Goal: Transaction & Acquisition: Purchase product/service

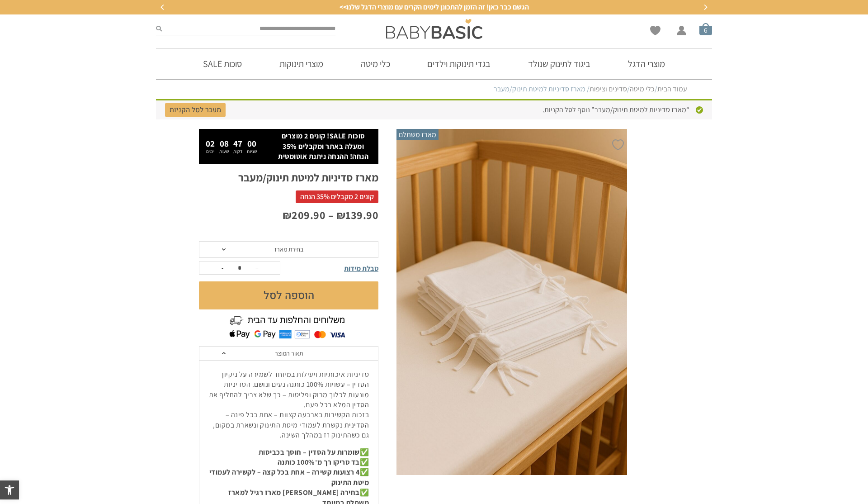
click at [711, 30] on span "סל קניות" at bounding box center [705, 29] width 13 height 13
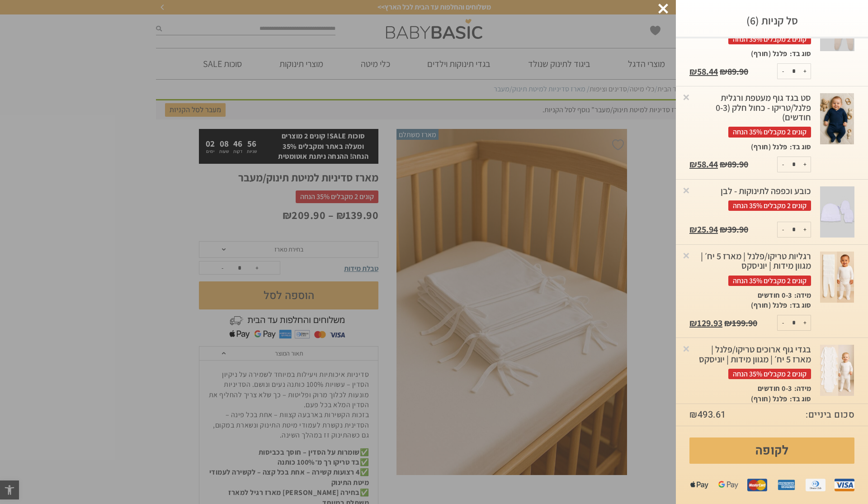
scroll to position [179, 0]
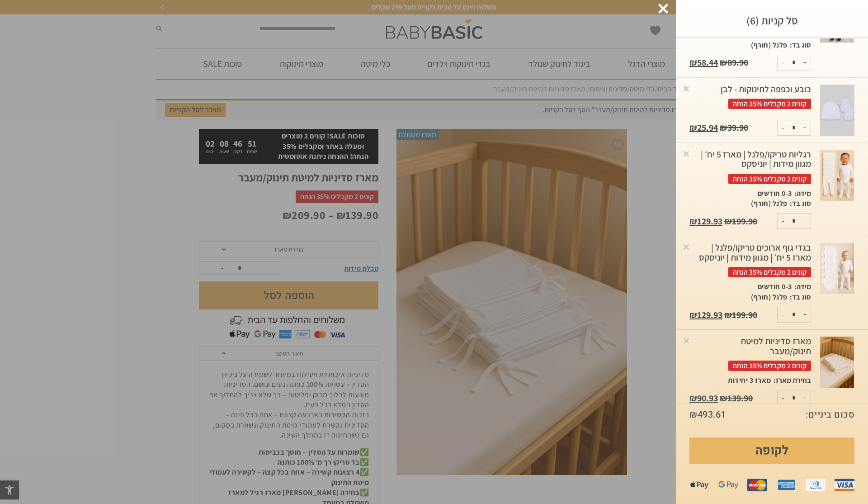
click at [835, 174] on img at bounding box center [837, 175] width 34 height 51
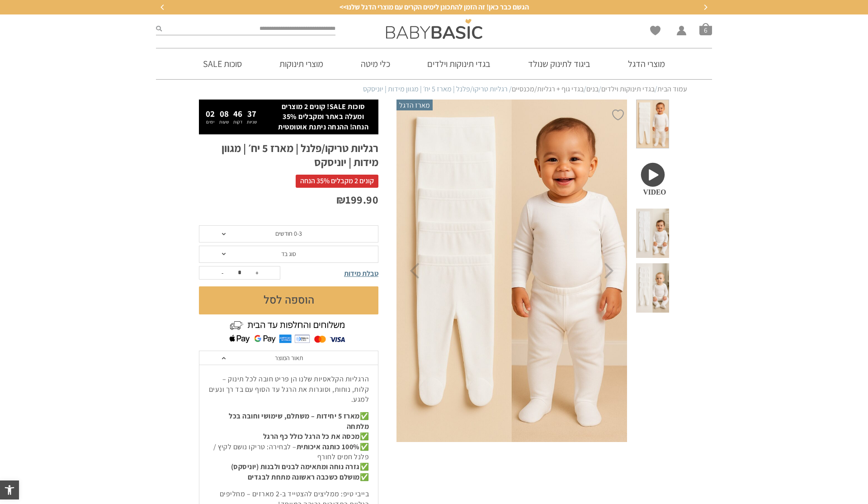
click at [309, 252] on span "סוג בד" at bounding box center [288, 253] width 179 height 17
click at [310, 287] on div "פלנל (חורף)" at bounding box center [287, 288] width 179 height 8
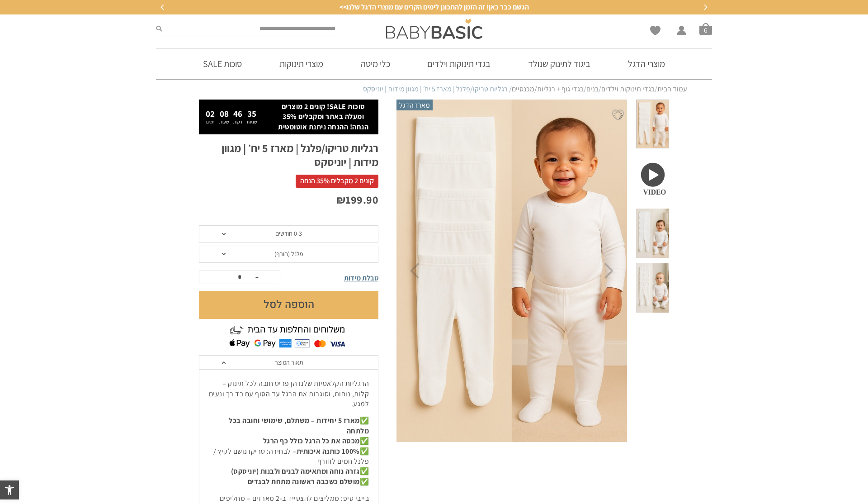
click at [305, 301] on button "הוספה לסל" at bounding box center [288, 305] width 179 height 28
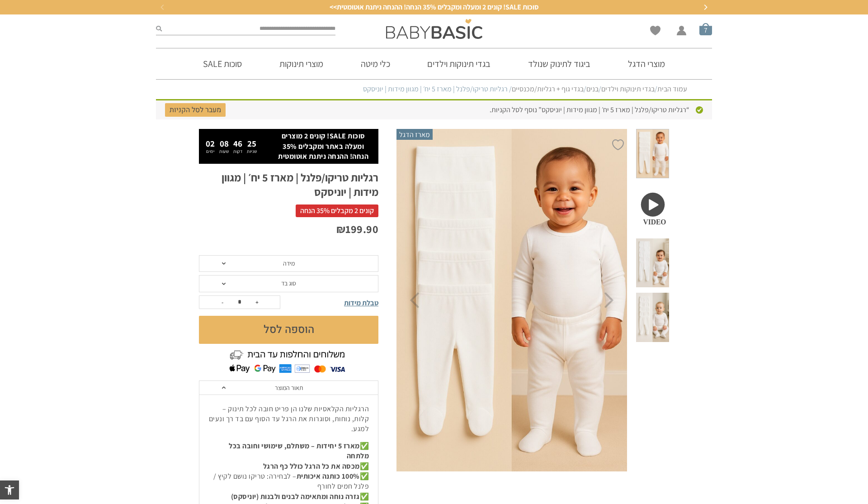
click at [709, 28] on span "סל קניות" at bounding box center [705, 29] width 13 height 13
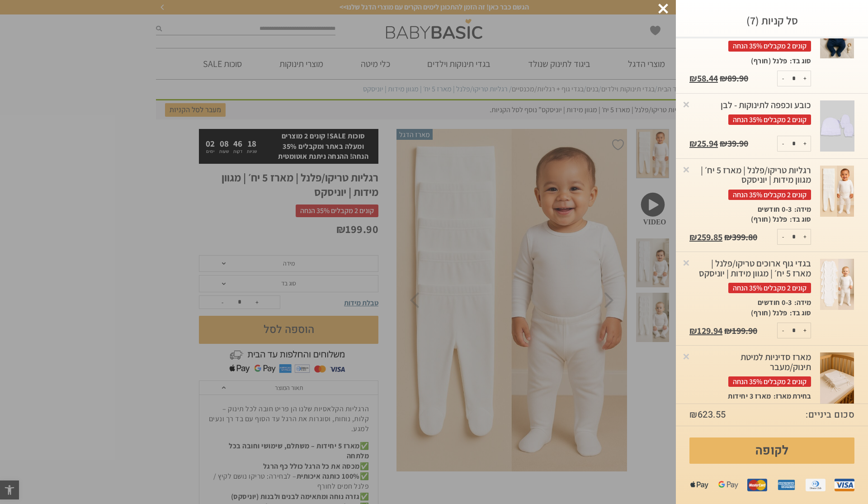
scroll to position [179, 0]
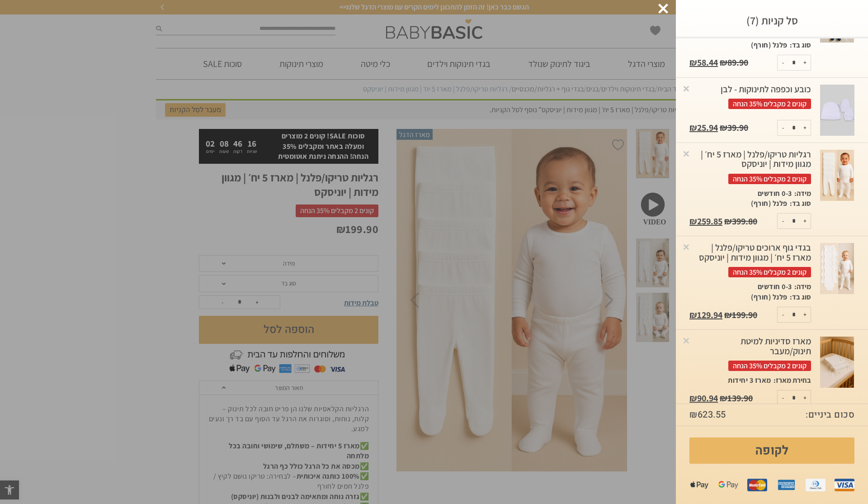
click at [836, 264] on img at bounding box center [837, 268] width 34 height 51
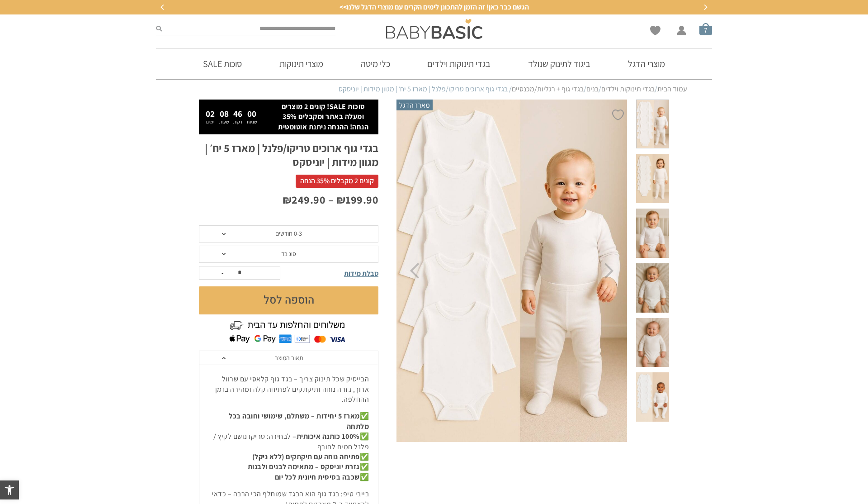
click at [702, 27] on span "סל קניות" at bounding box center [705, 29] width 13 height 13
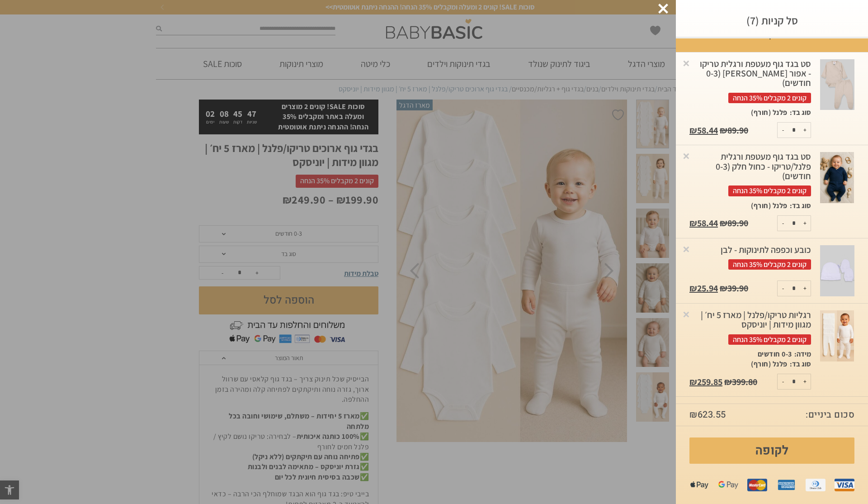
scroll to position [17, 0]
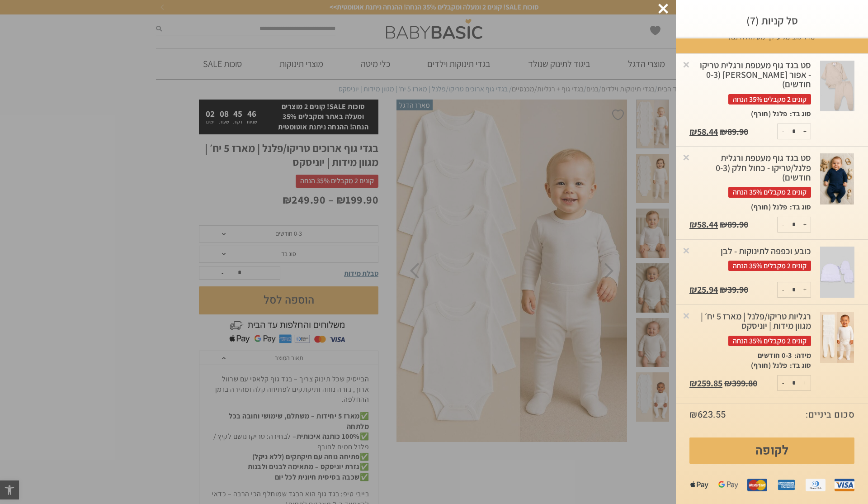
click at [840, 172] on img at bounding box center [837, 178] width 34 height 51
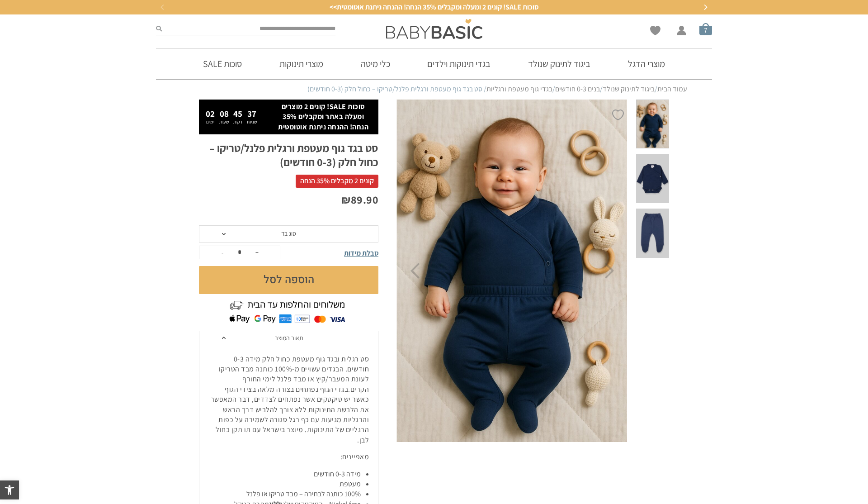
click at [703, 31] on span "סל קניות" at bounding box center [705, 29] width 13 height 13
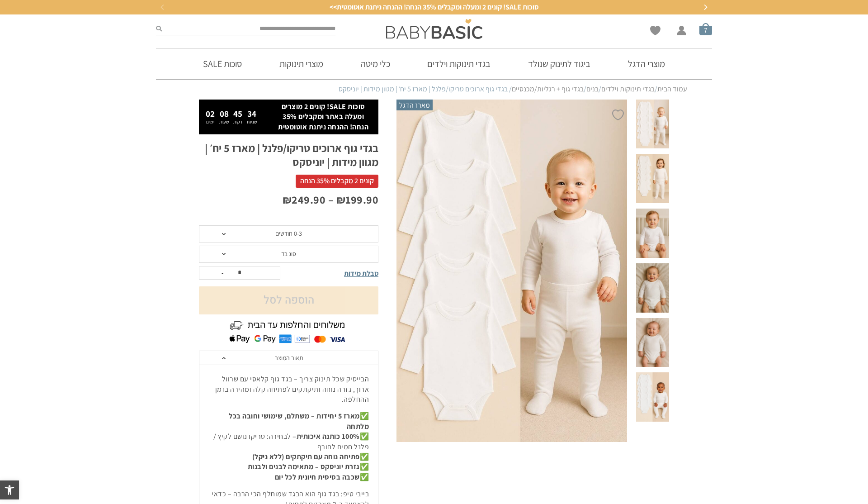
click at [708, 25] on span "סל קניות" at bounding box center [705, 29] width 13 height 13
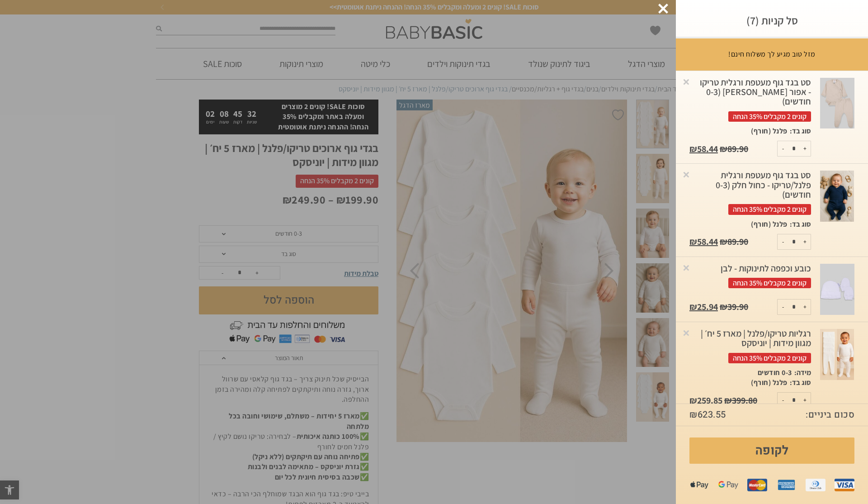
click at [838, 107] on img at bounding box center [837, 103] width 34 height 51
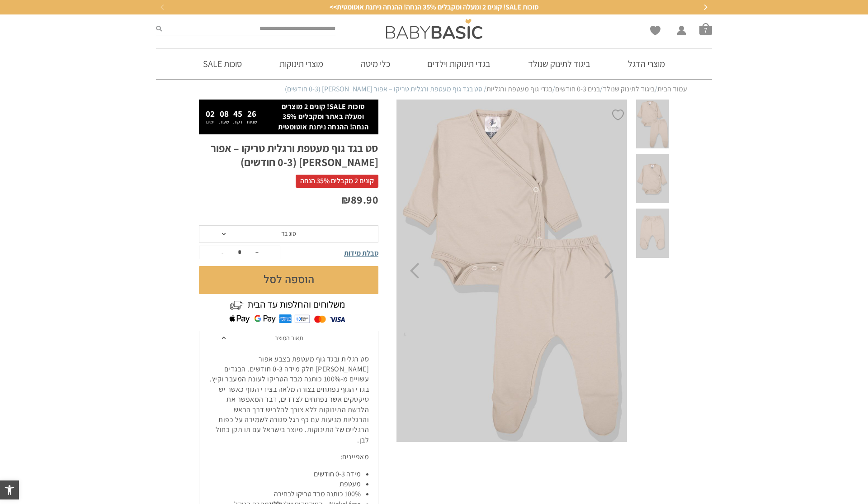
scroll to position [0, 0]
click at [708, 30] on span "סל קניות" at bounding box center [705, 29] width 13 height 13
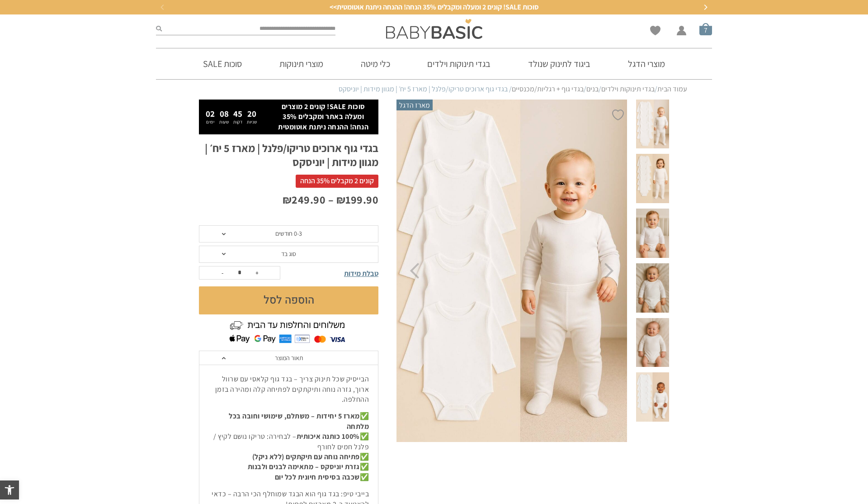
click at [703, 28] on span "סל קניות" at bounding box center [705, 29] width 13 height 13
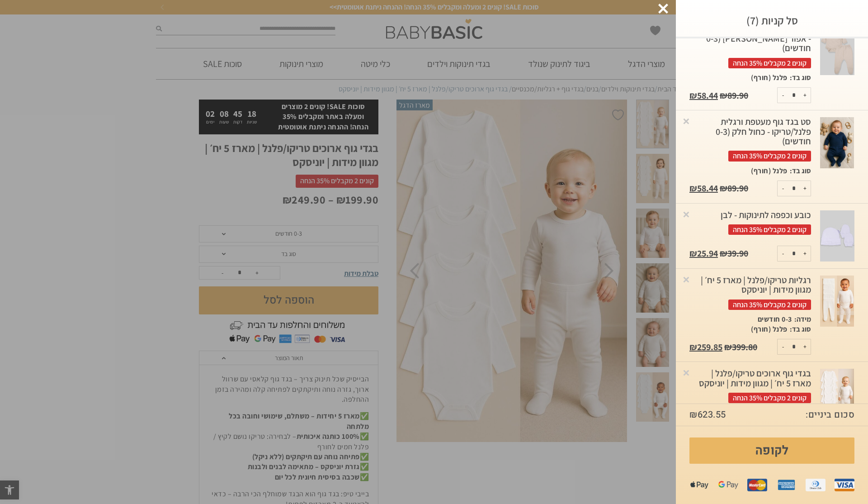
scroll to position [179, 0]
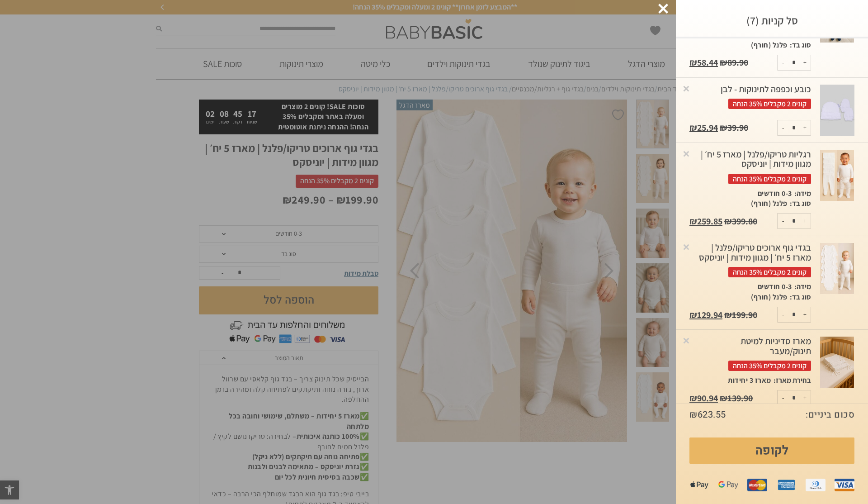
click at [838, 351] on img at bounding box center [837, 361] width 34 height 51
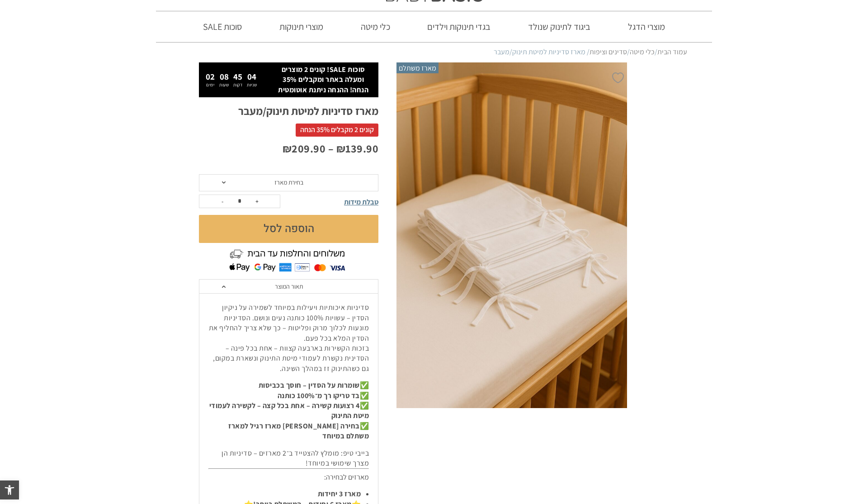
scroll to position [39, 0]
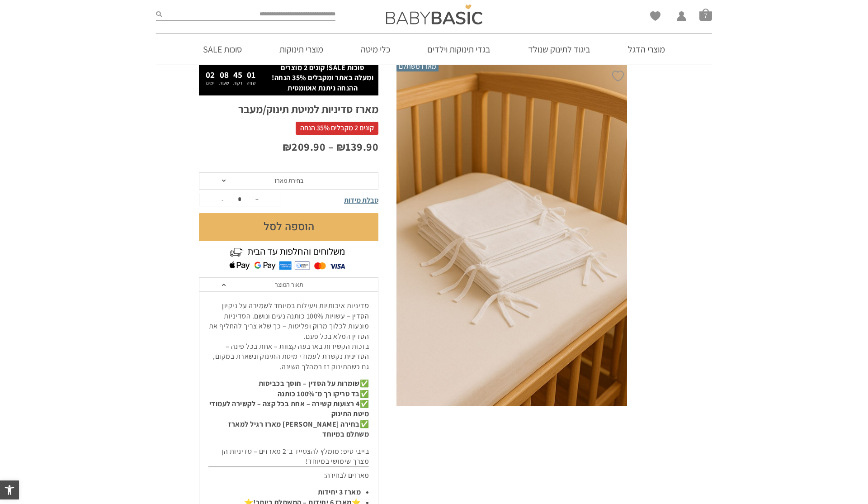
click at [342, 186] on span "בחירת מארז" at bounding box center [288, 180] width 179 height 17
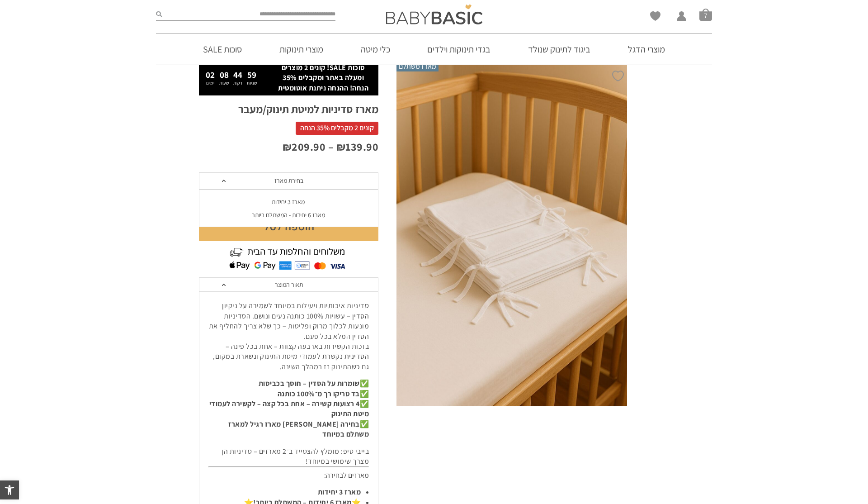
scroll to position [0, 0]
click at [345, 216] on div "מארז 6 יחידות - המשתלם ביותר" at bounding box center [287, 215] width 179 height 8
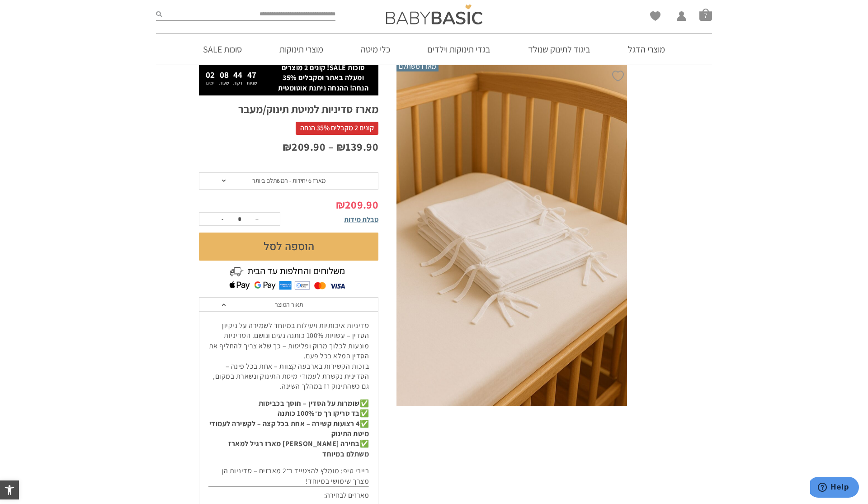
click at [298, 245] on button "הוספה לסל" at bounding box center [288, 246] width 179 height 28
click at [706, 17] on span "סל קניות" at bounding box center [705, 14] width 13 height 13
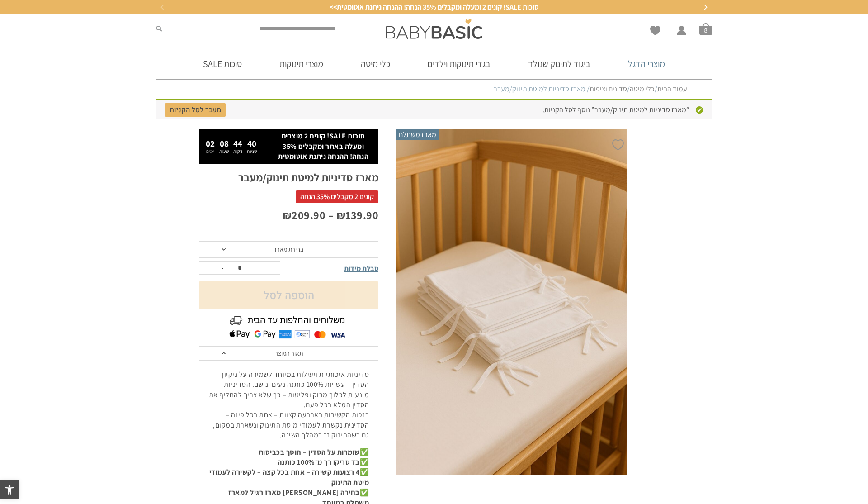
click at [636, 66] on link "מוצרי הדגל" at bounding box center [646, 63] width 64 height 31
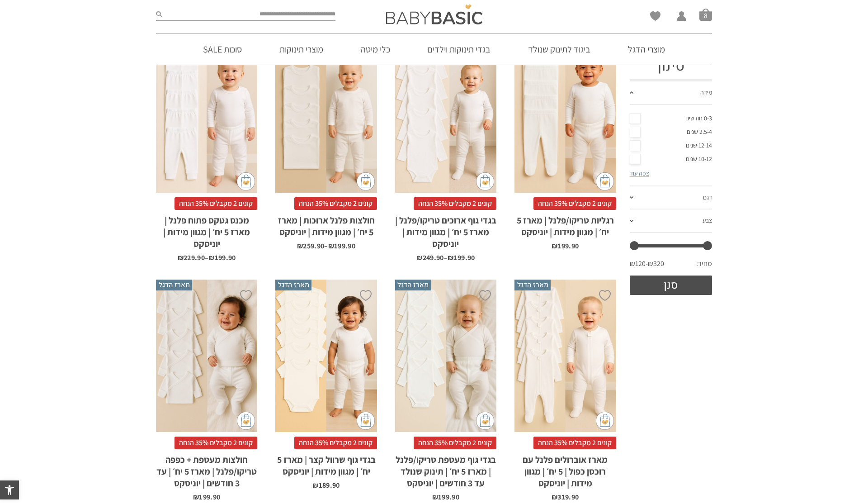
scroll to position [172, 0]
click at [336, 145] on div "x בחירת מידה 12-18m 18-24m 24-30m 2-5-4-שנים 4-6y 6-8-שנים 8-10y" at bounding box center [325, 116] width 101 height 152
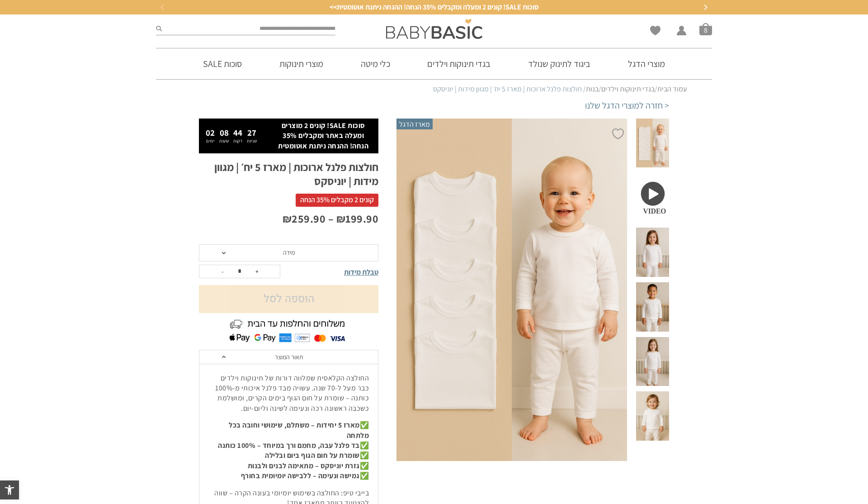
click at [337, 243] on div "₪ 199.90 – ₪ 259.90 טווח מחירים: ⁦₪199.90⁩ עד ⁦₪259.90⁩" at bounding box center [288, 227] width 179 height 33
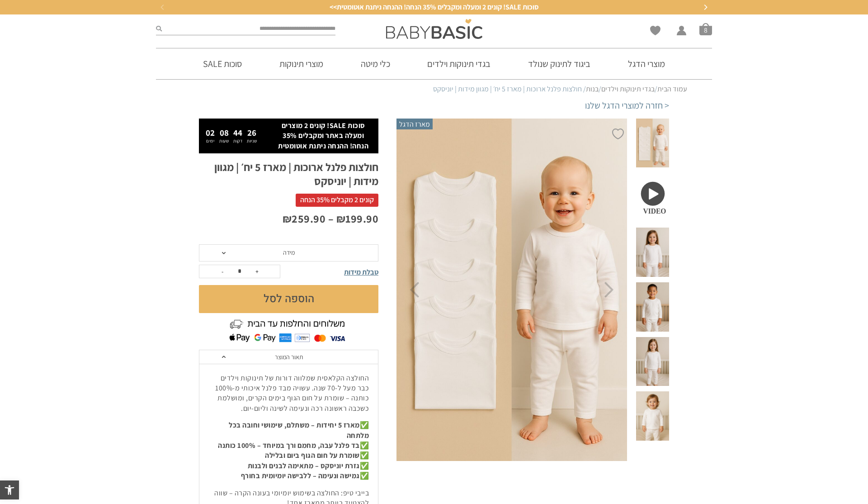
click at [337, 247] on span "מידה" at bounding box center [288, 252] width 179 height 17
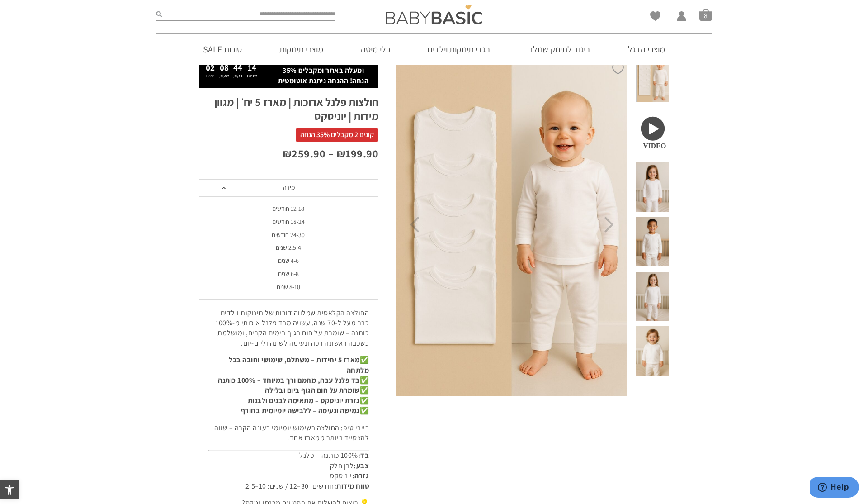
click at [299, 275] on div "6-8 שנים" at bounding box center [287, 274] width 179 height 8
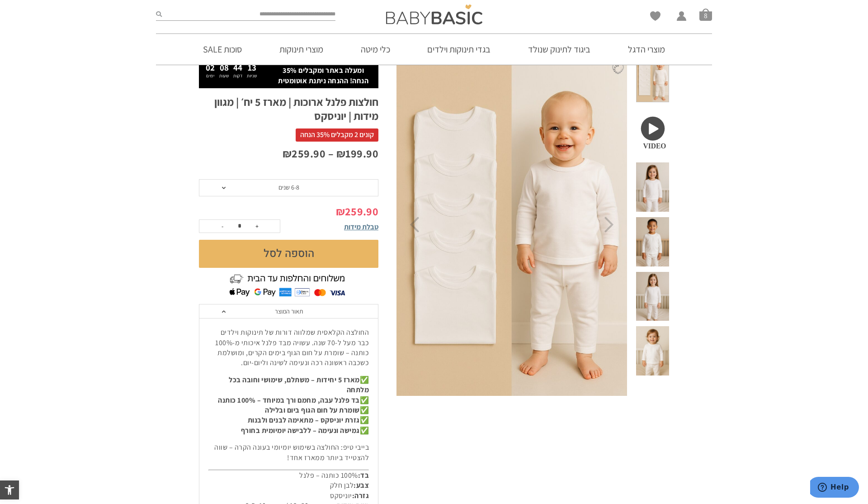
click at [302, 189] on span "6-8 שנים" at bounding box center [288, 187] width 179 height 17
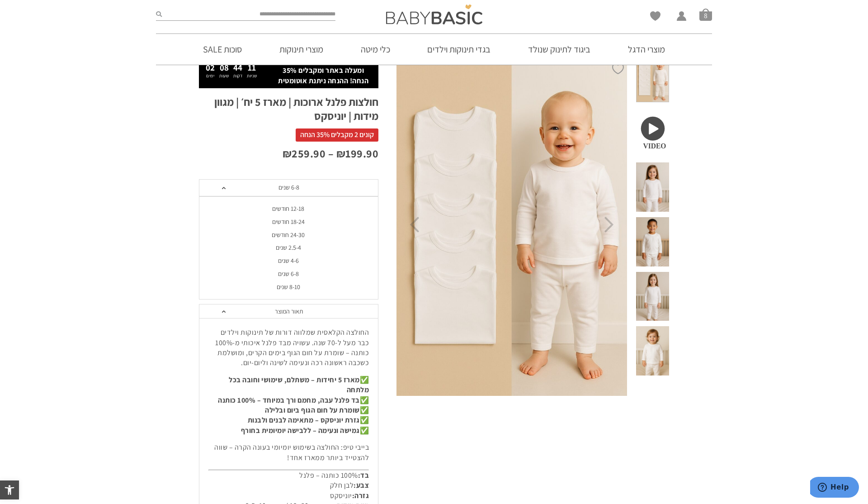
click at [288, 261] on div "4-6 שנים" at bounding box center [287, 261] width 179 height 8
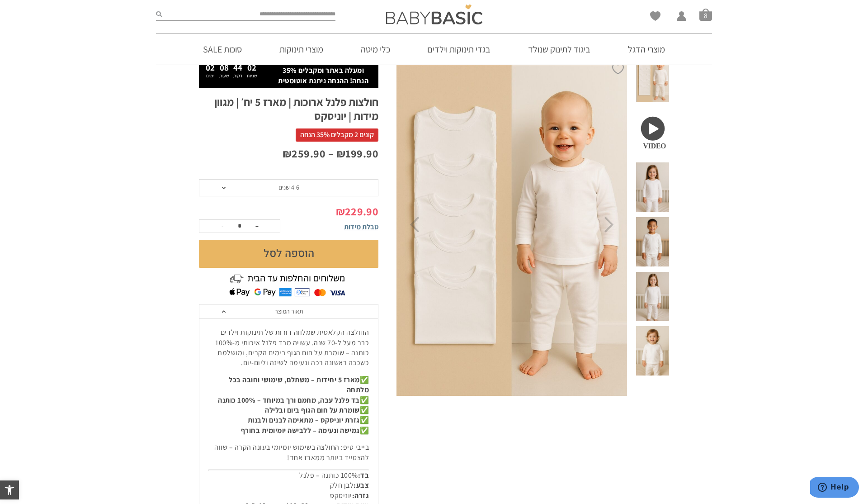
click at [295, 249] on button "הוספה לסל" at bounding box center [288, 254] width 179 height 28
click at [316, 191] on span "4-6 שנים" at bounding box center [288, 187] width 179 height 17
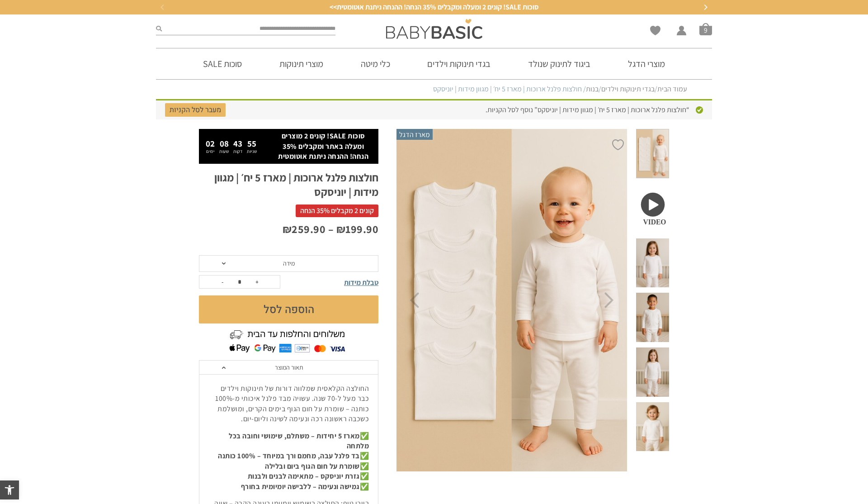
click at [316, 264] on span "מידה" at bounding box center [288, 263] width 179 height 17
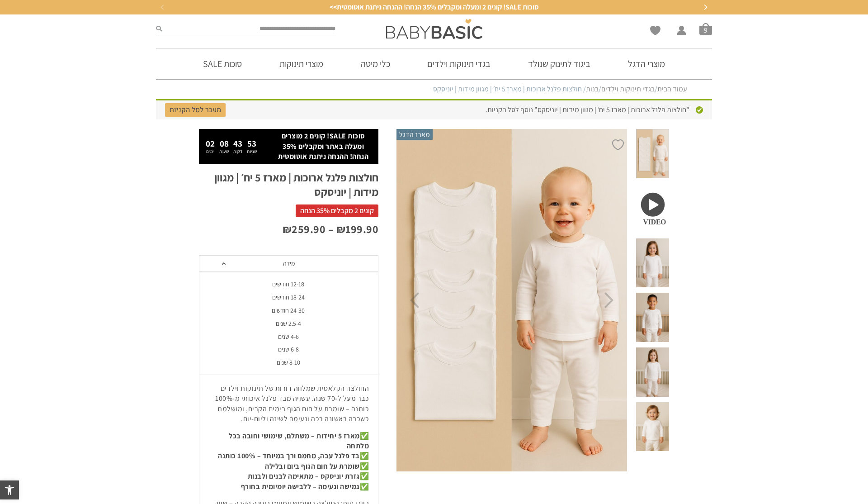
click at [295, 361] on div "8-10 שנים" at bounding box center [287, 363] width 179 height 8
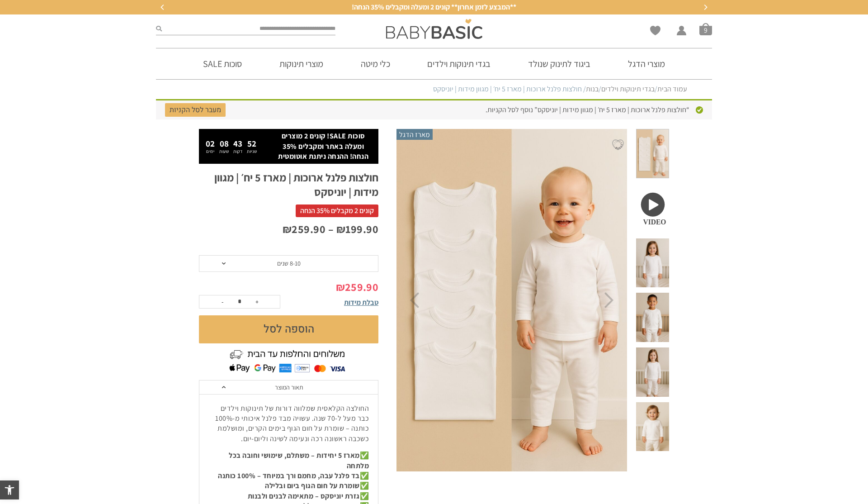
click at [300, 333] on button "הוספה לסל" at bounding box center [288, 329] width 179 height 28
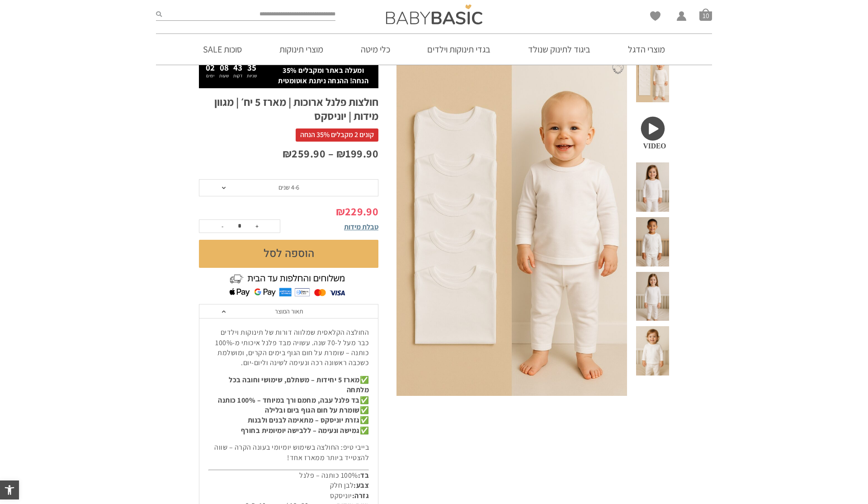
scroll to position [79, 0]
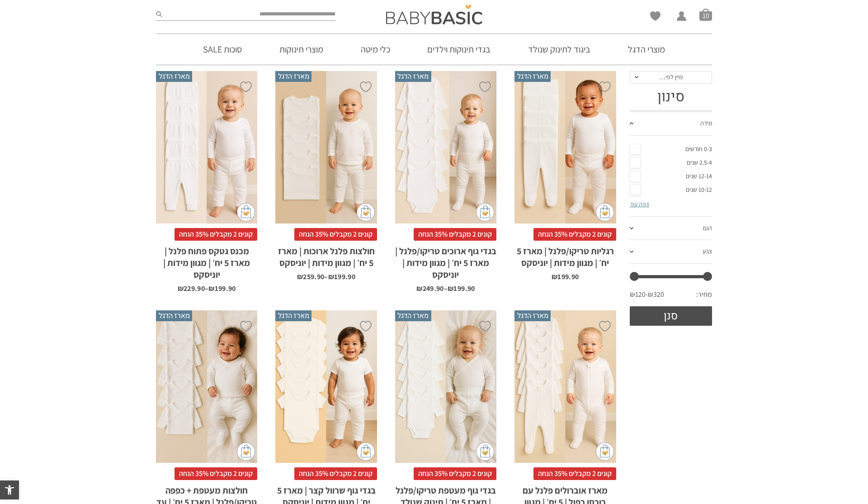
scroll to position [230, 0]
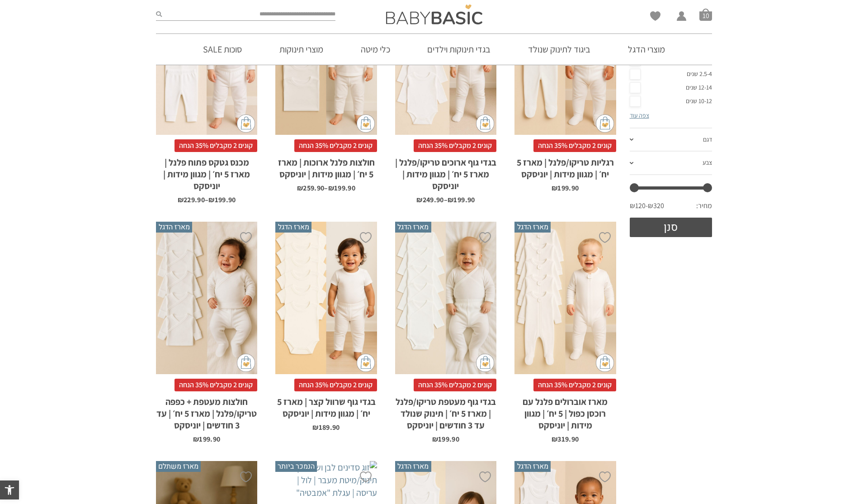
click at [586, 305] on div "x בחירת מידה 0-3m 3-6m 6-12m" at bounding box center [564, 298] width 101 height 152
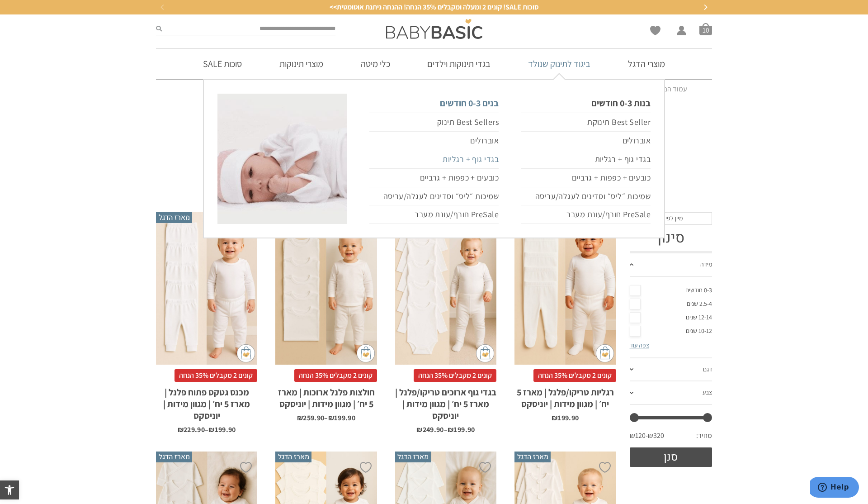
click at [481, 160] on link "בגדי גוף + רגליות" at bounding box center [433, 159] width 129 height 19
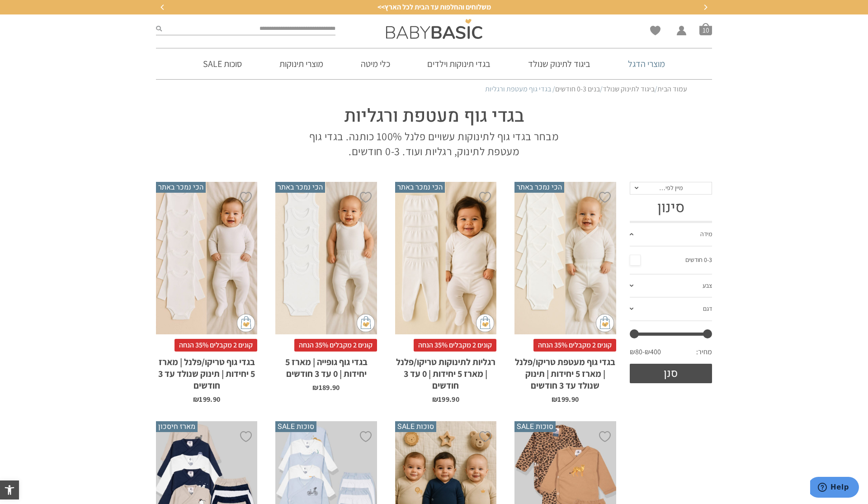
click at [648, 66] on link "מוצרי הדגל" at bounding box center [646, 63] width 64 height 31
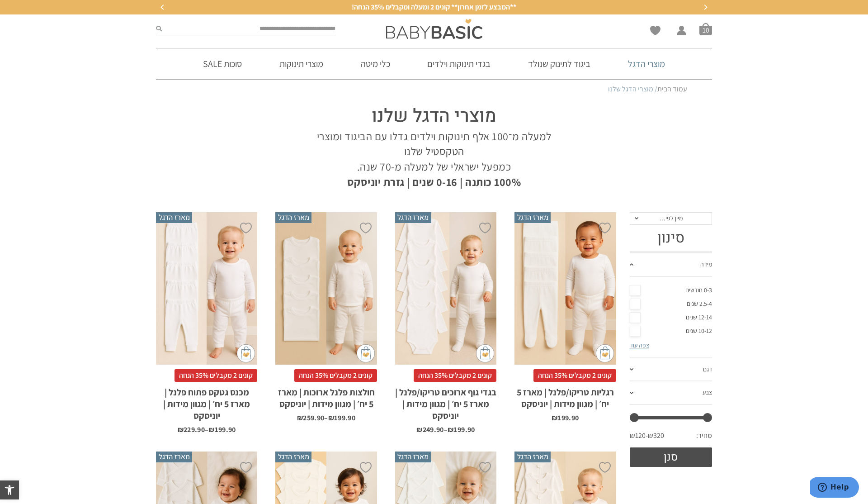
click at [636, 62] on link "מוצרי הדגל" at bounding box center [646, 63] width 64 height 31
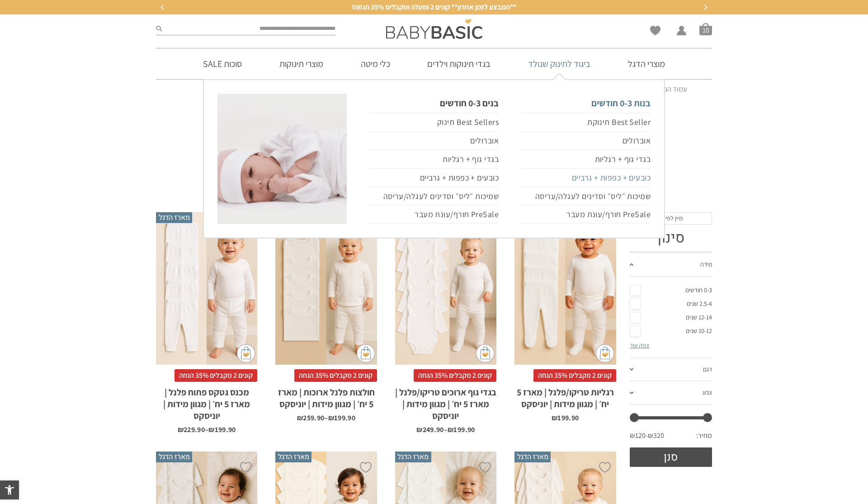
click at [606, 179] on link "כובעים + כפפות + גרביים" at bounding box center [585, 178] width 129 height 19
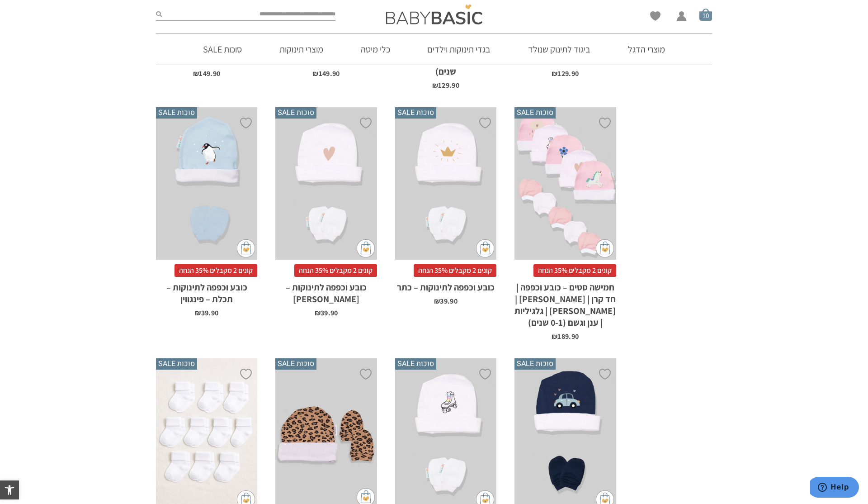
click at [707, 16] on span "סל קניות" at bounding box center [705, 14] width 13 height 13
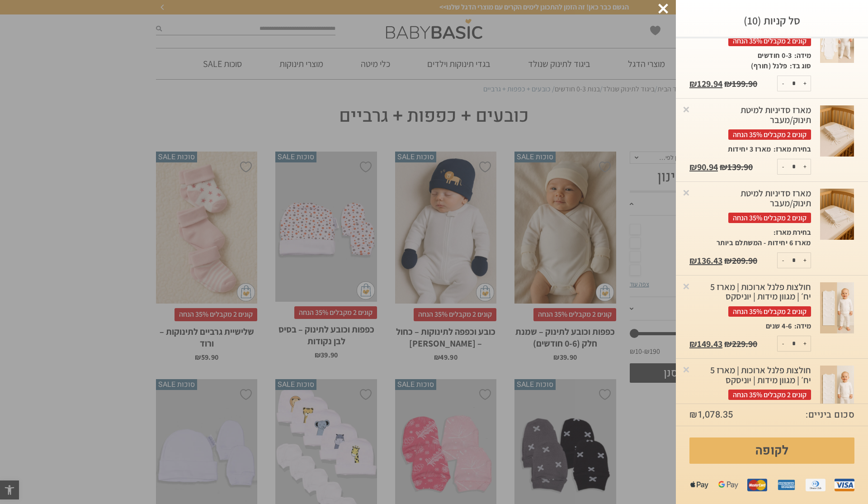
scroll to position [439, 0]
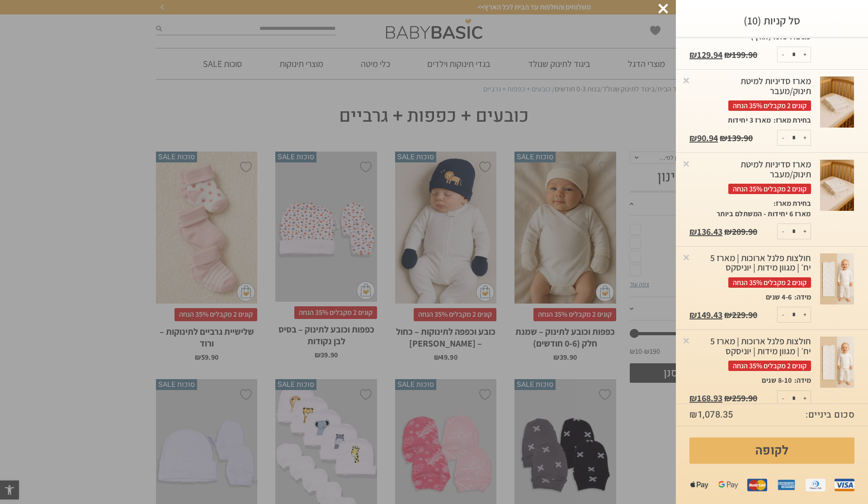
click at [783, 391] on button "-" at bounding box center [783, 398] width 11 height 15
type input "*"
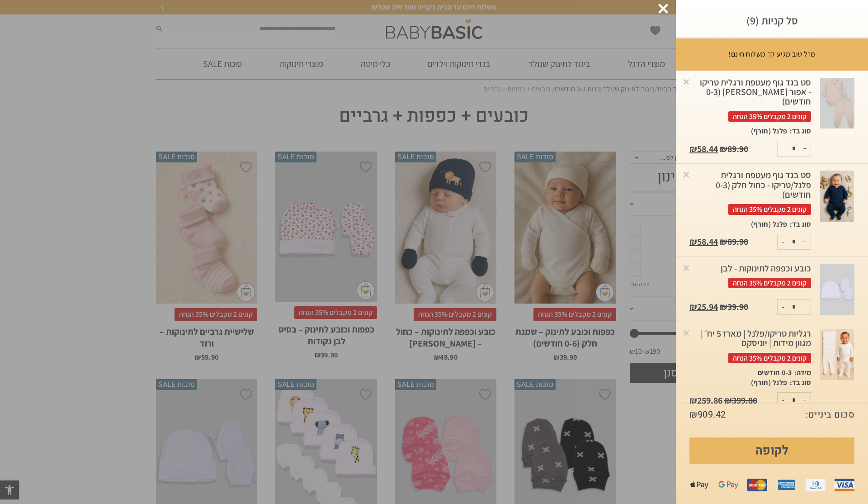
click at [784, 393] on button "-" at bounding box center [783, 399] width 11 height 15
type input "*"
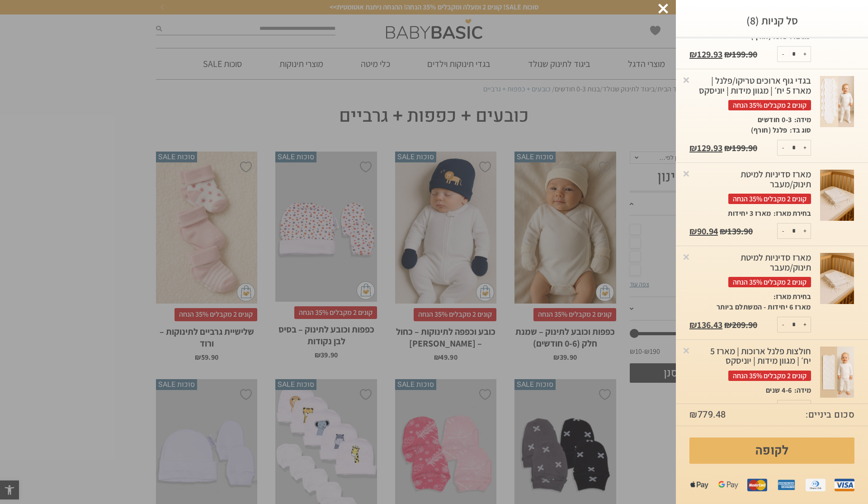
scroll to position [356, 0]
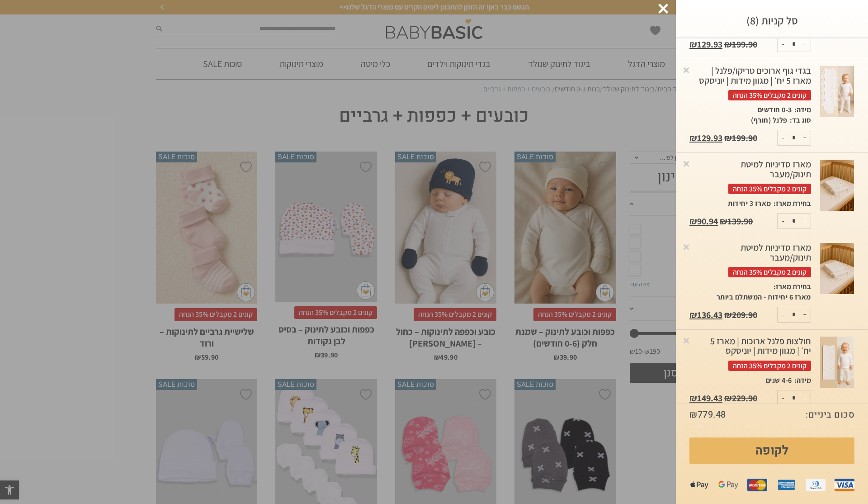
click at [784, 213] on button "-" at bounding box center [783, 220] width 11 height 15
type input "*"
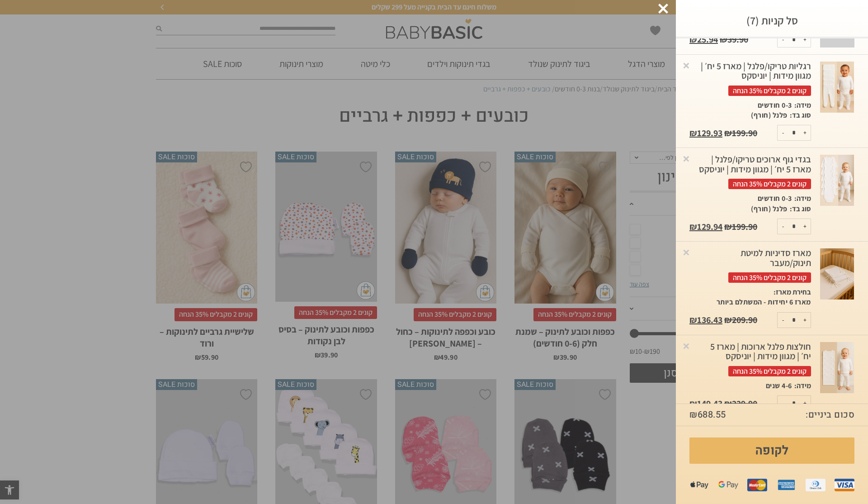
scroll to position [273, 0]
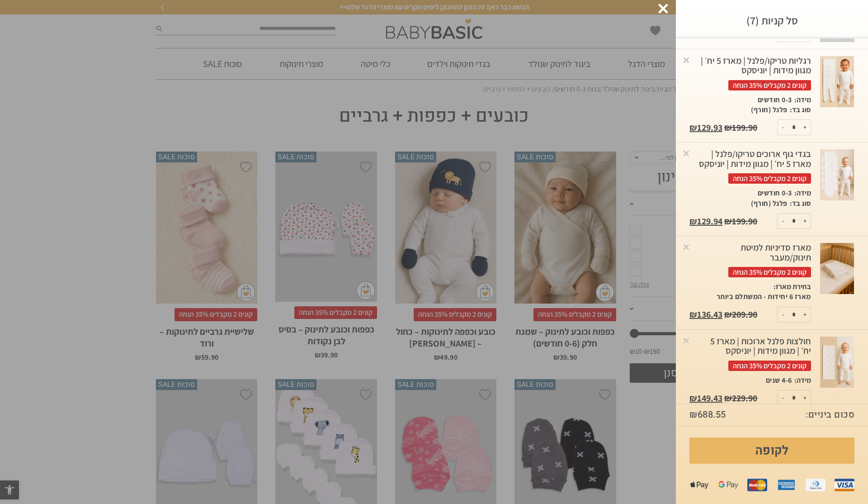
click at [783, 390] on button "-" at bounding box center [783, 397] width 11 height 15
type input "*"
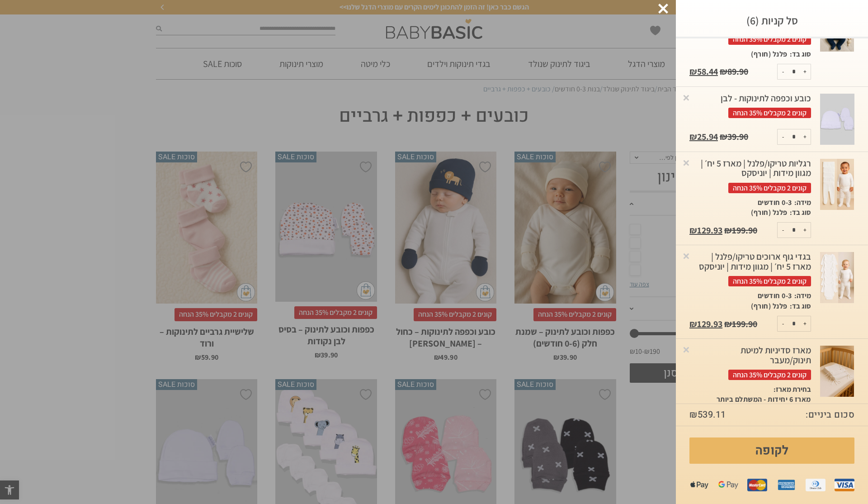
scroll to position [189, 0]
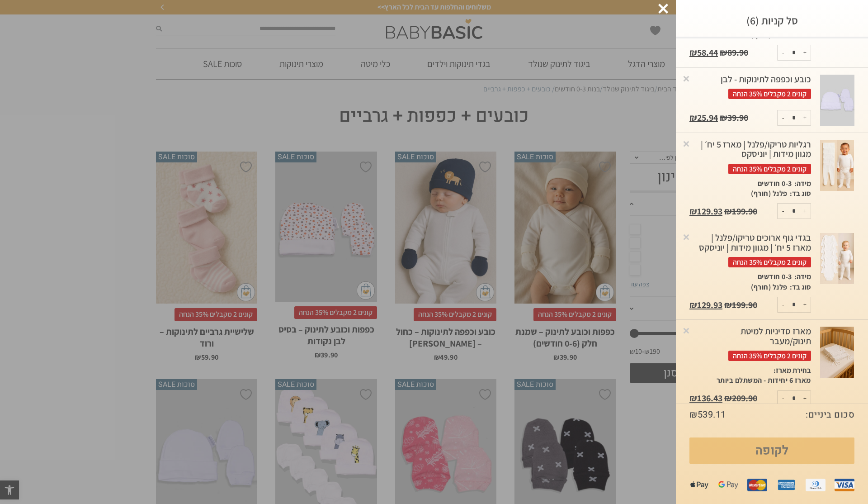
click at [769, 453] on link "לקופה" at bounding box center [771, 450] width 165 height 26
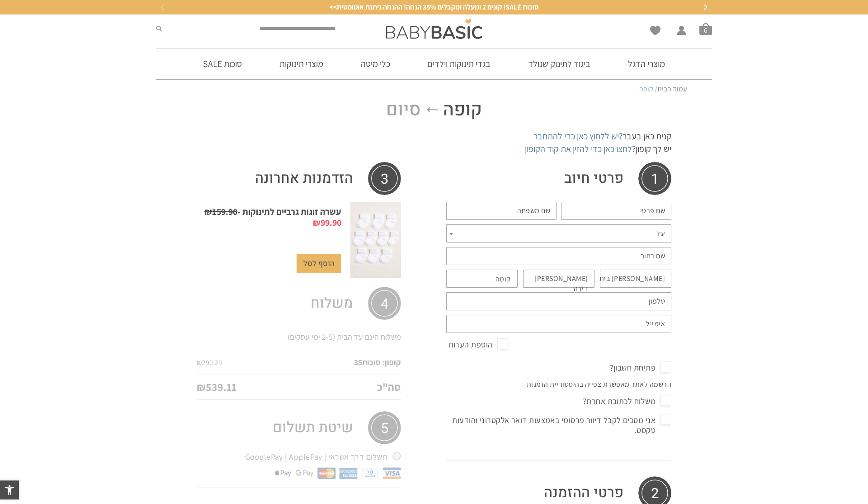
click at [618, 195] on div "**********" at bounding box center [558, 258] width 225 height 192
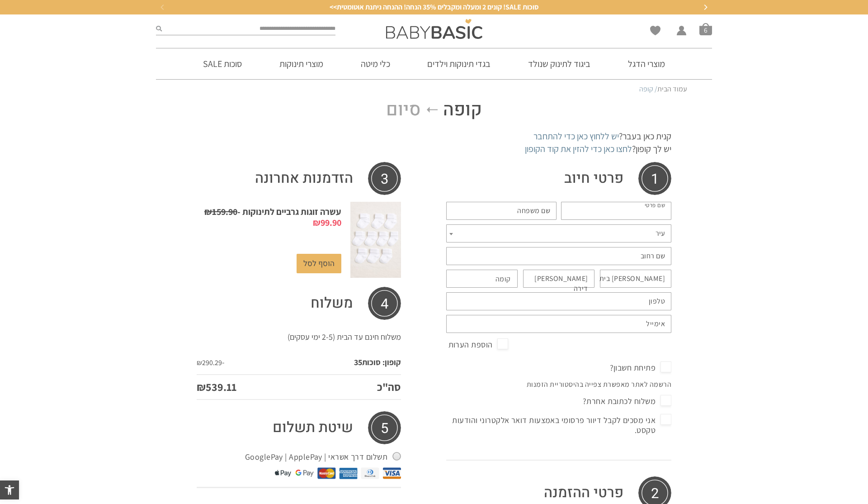
click at [628, 212] on input "שם פרטי *" at bounding box center [616, 211] width 110 height 18
type input "****"
click at [538, 214] on label "שם משפחה *" at bounding box center [533, 211] width 33 height 10
click at [538, 214] on input "שם משפחה *" at bounding box center [501, 211] width 110 height 18
type input "*"
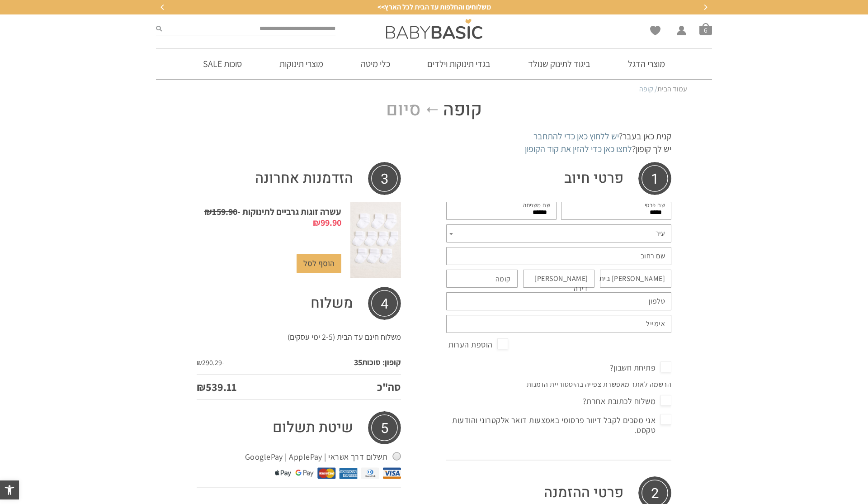
type input "*****"
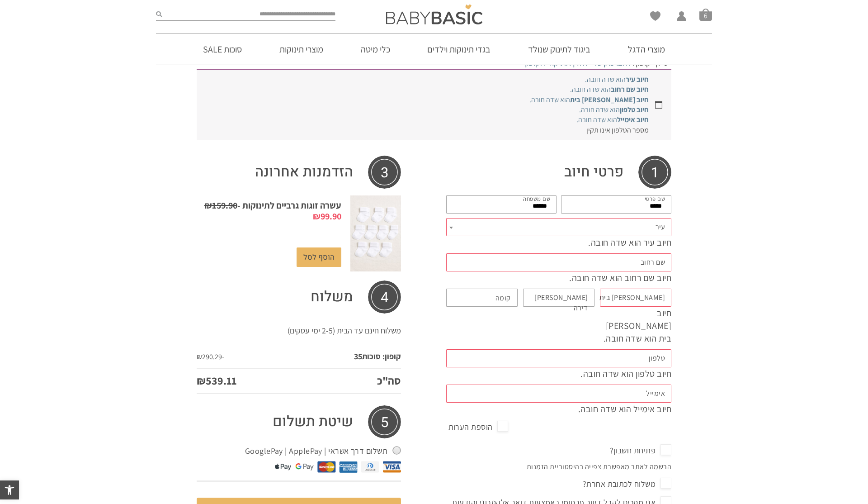
scroll to position [110, 0]
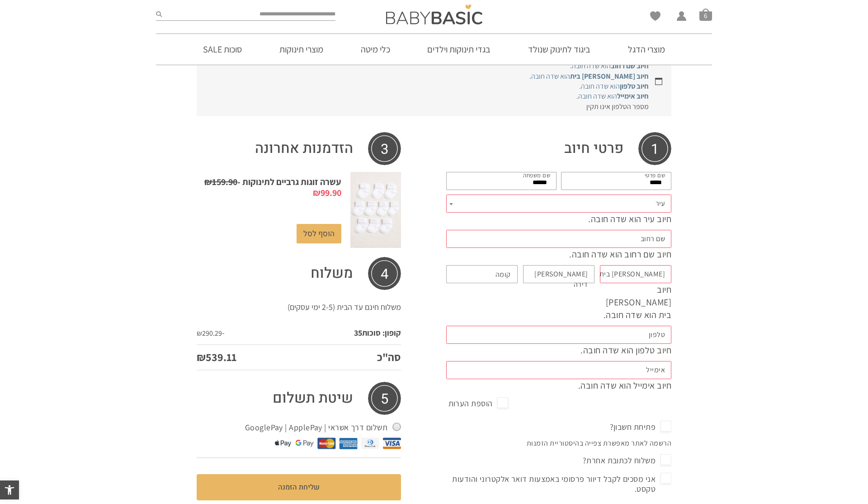
click at [687, 238] on div "קופה סיום קנית כאן בעבר? יש ללחוץ כאן כדי להתחבר אם קנית כאן בעבר, אנא הכנס את …" at bounding box center [434, 475] width 868 height 972
click at [652, 203] on span "עיר" at bounding box center [558, 203] width 225 height 18
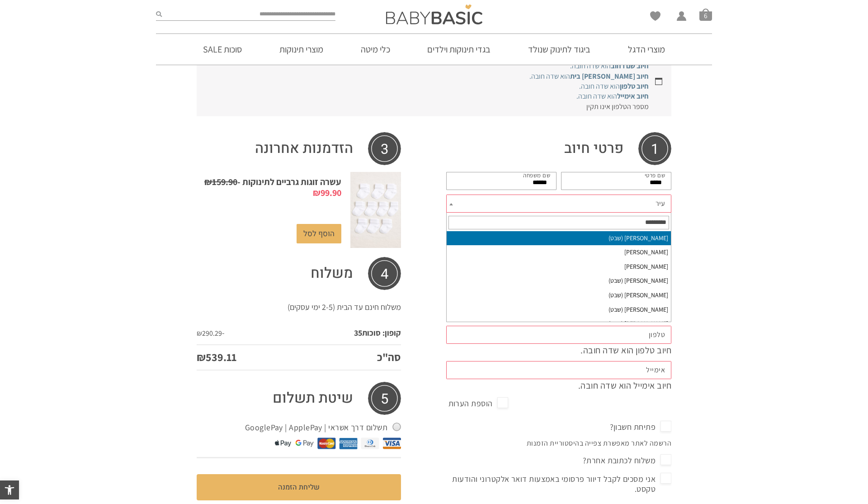
click at [694, 228] on div "קופה סיום קנית כאן בעבר? יש ללחוץ כאן כדי להתחבר אם קנית כאן בעבר, אנא הכנס את …" at bounding box center [434, 475] width 868 height 972
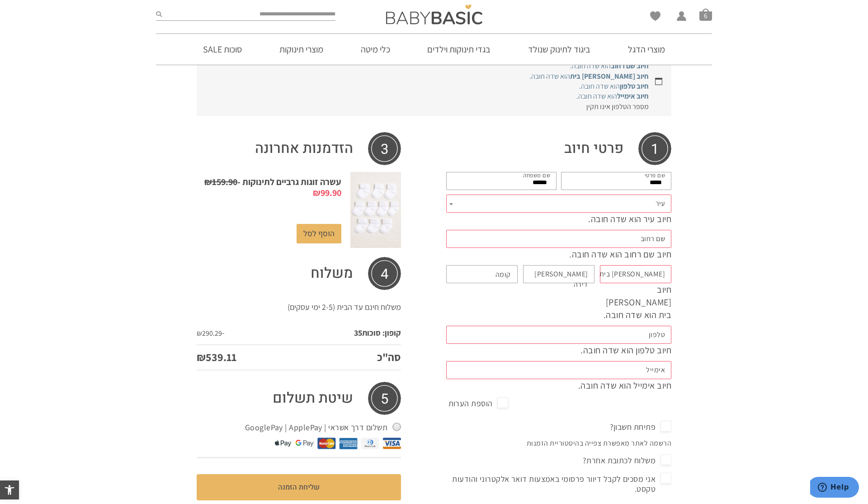
scroll to position [109, 0]
click at [642, 206] on span "עיר" at bounding box center [558, 204] width 225 height 18
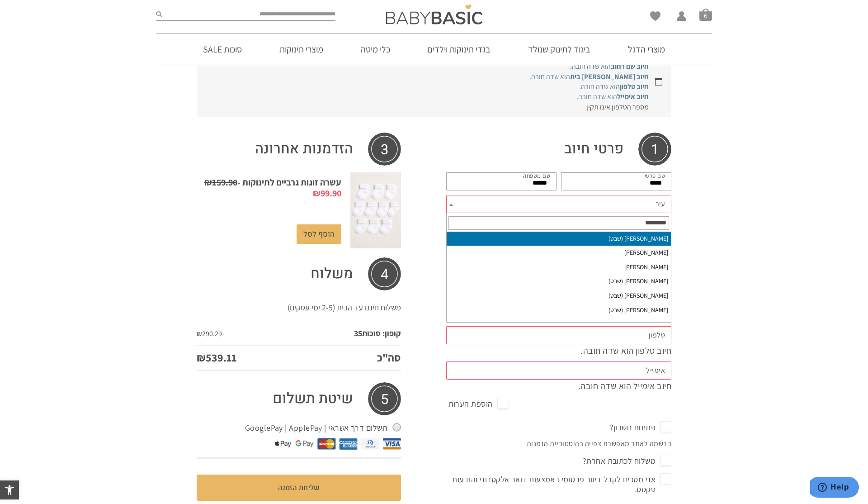
click at [621, 199] on span "עיר" at bounding box center [558, 204] width 225 height 18
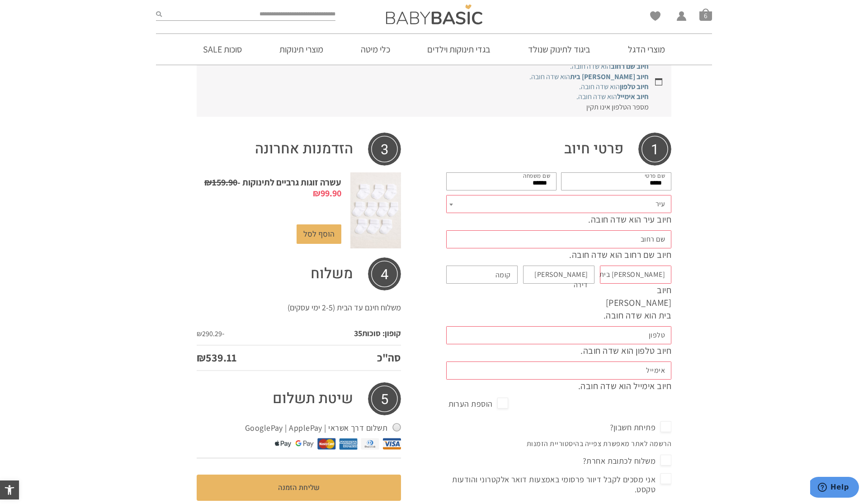
click at [621, 199] on span "עיר" at bounding box center [558, 204] width 225 height 18
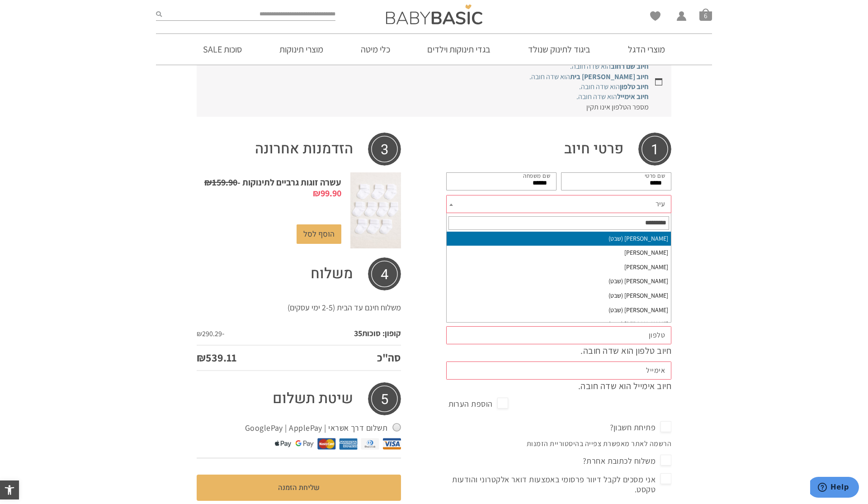
type input "*"
click at [621, 199] on span "עיר" at bounding box center [558, 204] width 225 height 18
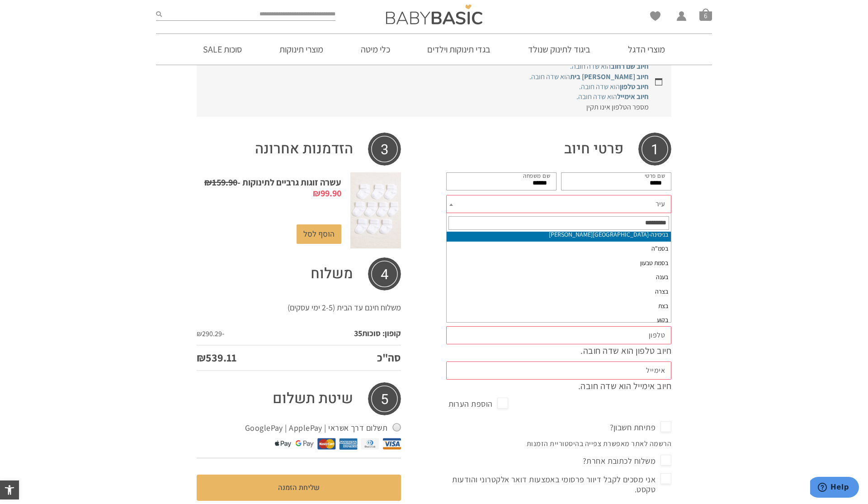
scroll to position [115, 0]
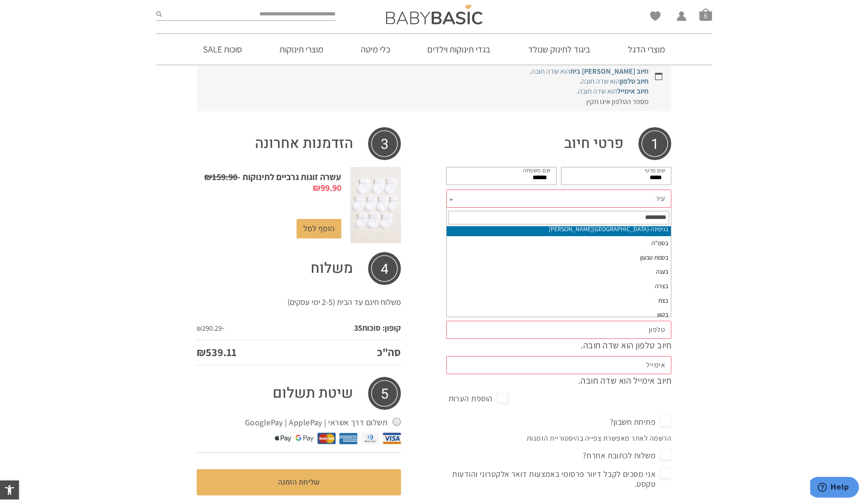
click at [610, 217] on input "text" at bounding box center [558, 218] width 221 height 14
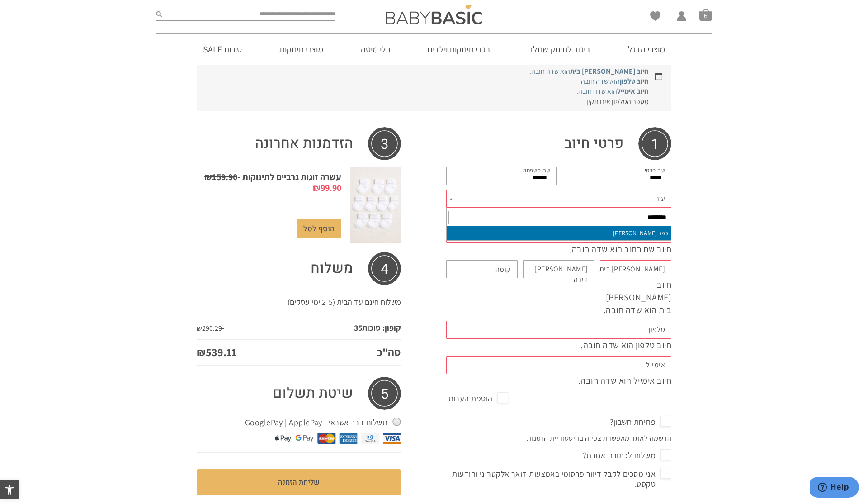
type input "********"
click at [610, 217] on input "********" at bounding box center [558, 218] width 221 height 14
select select "**********"
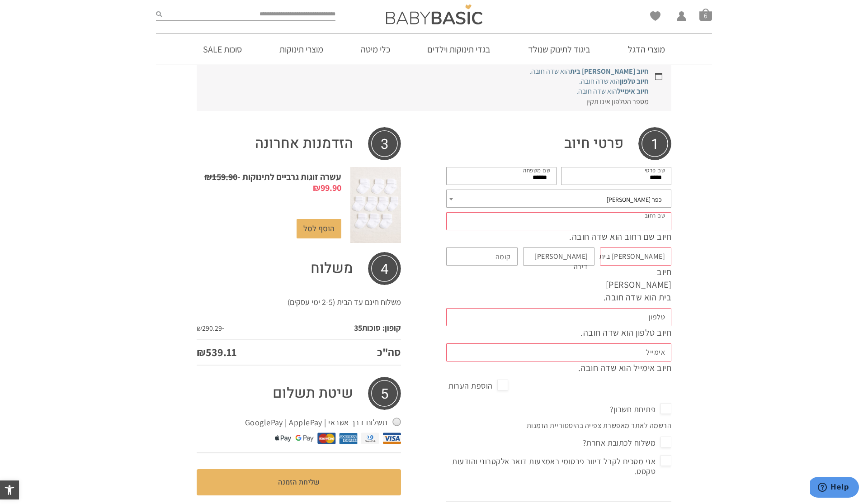
click at [630, 222] on input "שם רחוב *" at bounding box center [558, 221] width 225 height 18
type input "*****"
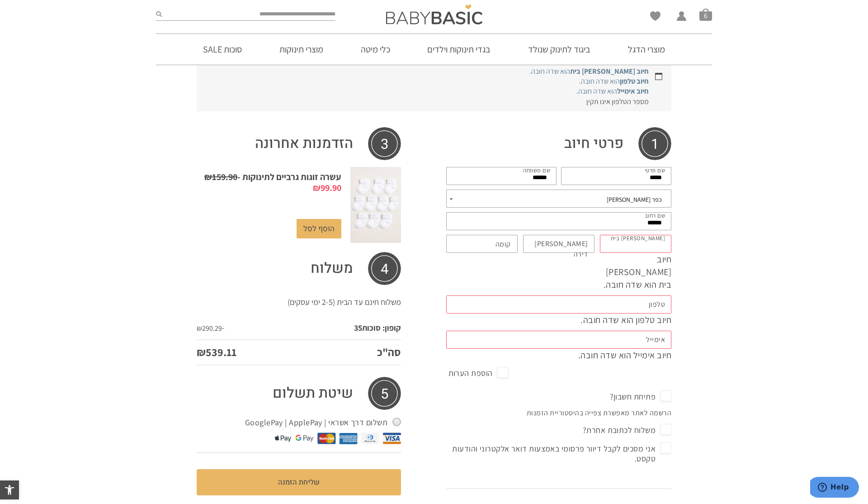
click at [615, 249] on input "מס בית *" at bounding box center [635, 244] width 71 height 18
type input "**"
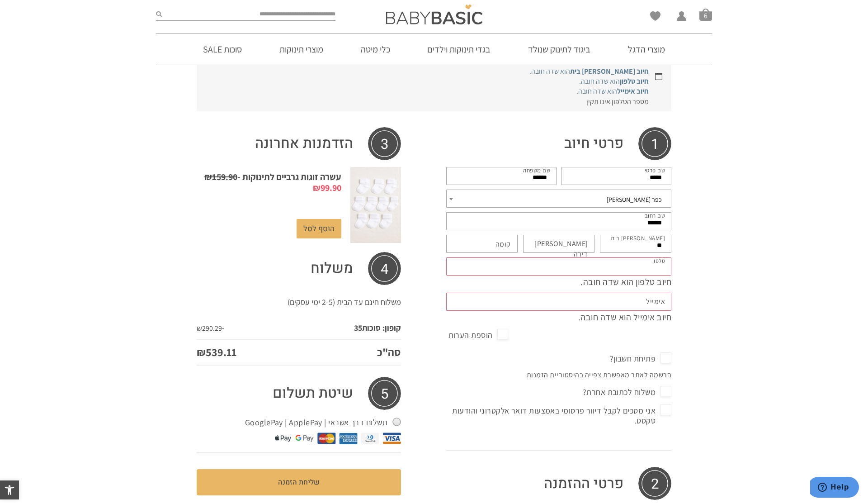
click at [588, 267] on input "טלפון *" at bounding box center [558, 266] width 225 height 18
type input "**********"
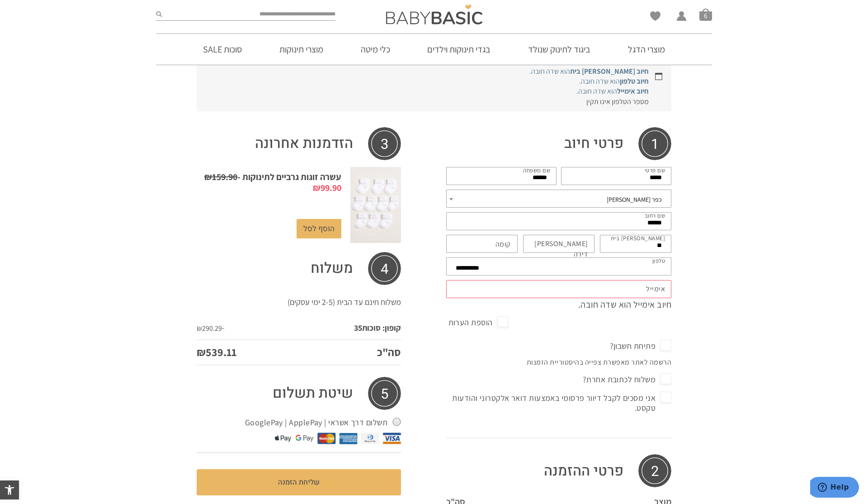
click at [592, 293] on input "אימייל *" at bounding box center [558, 289] width 225 height 18
type input "**********"
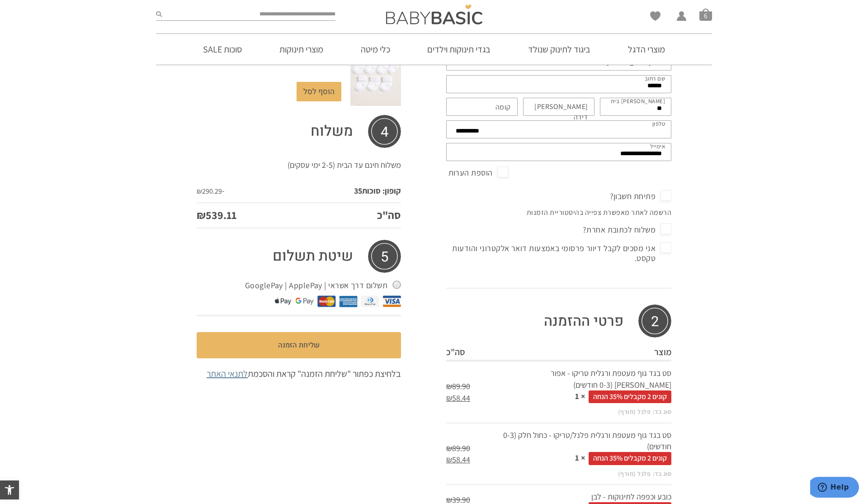
scroll to position [255, 0]
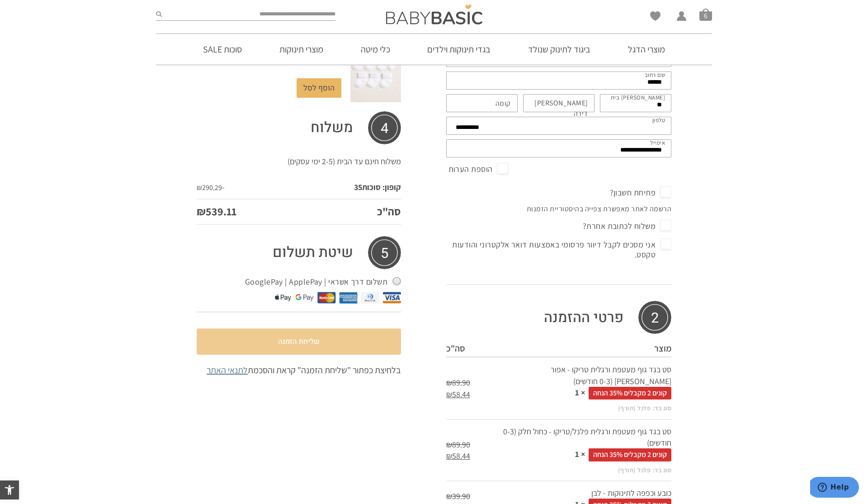
click at [339, 340] on button "שליחת הזמנה" at bounding box center [299, 341] width 204 height 26
